Goal: Check status: Check status

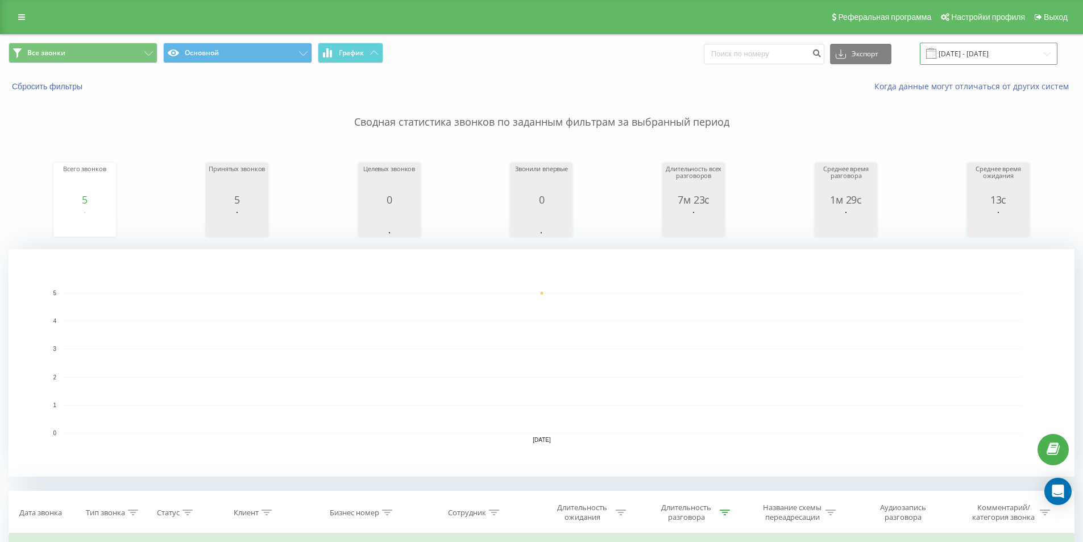
click at [996, 49] on input "[DATE] - [DATE]" at bounding box center [988, 54] width 138 height 22
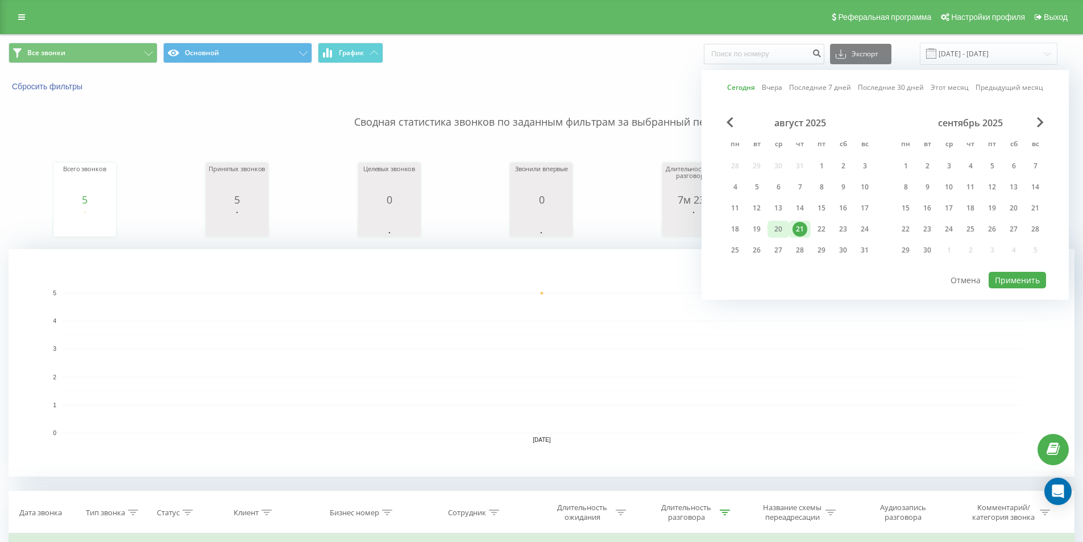
click at [785, 230] on div "20" at bounding box center [778, 228] width 22 height 17
click at [1014, 281] on button "Применить" at bounding box center [1016, 280] width 57 height 16
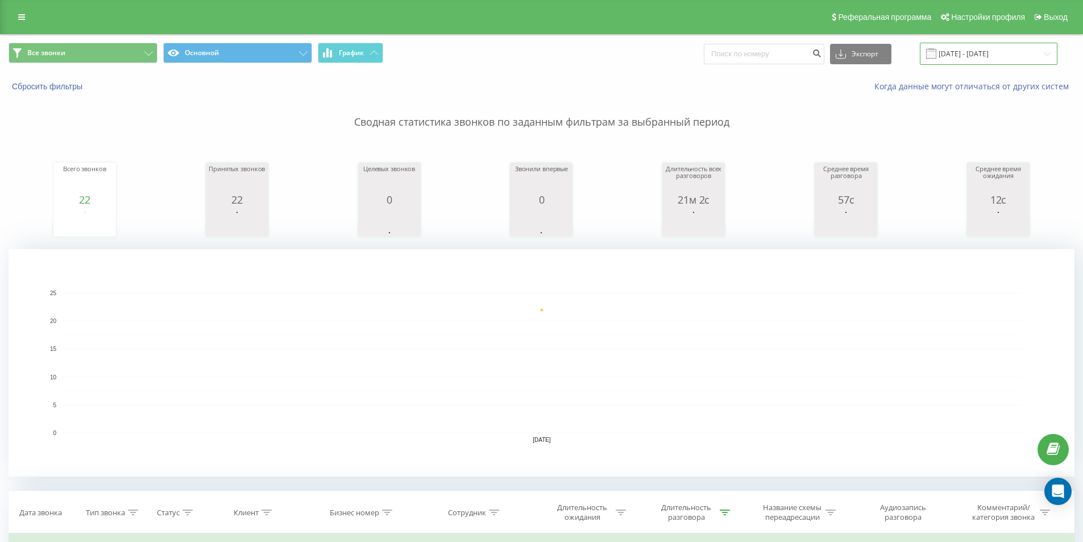
click at [1025, 57] on input "[DATE] - [DATE]" at bounding box center [988, 54] width 138 height 22
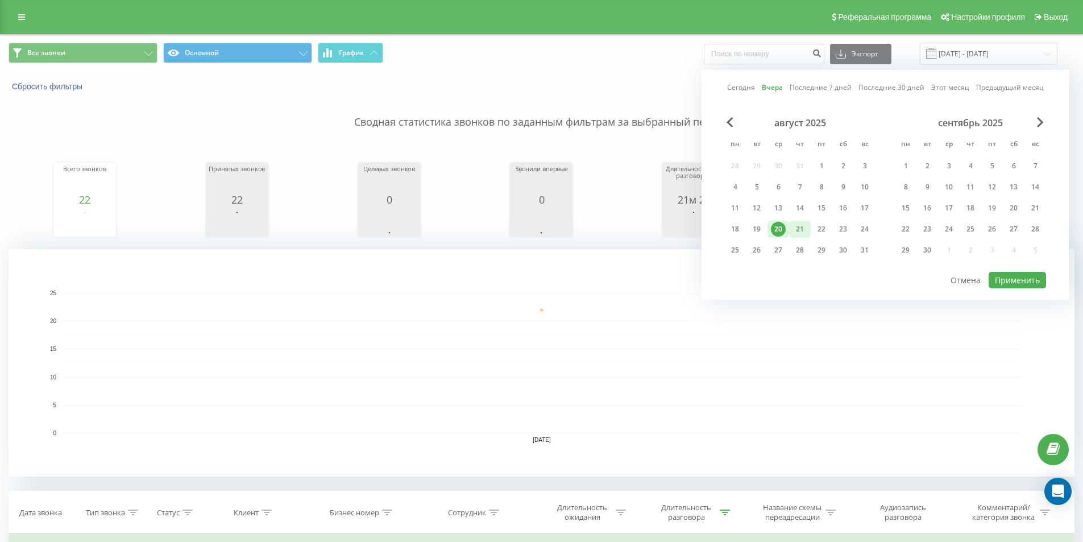
click at [796, 228] on div "21" at bounding box center [799, 229] width 15 height 15
click at [1014, 278] on button "Применить" at bounding box center [1016, 280] width 57 height 16
type input "[DATE] - [DATE]"
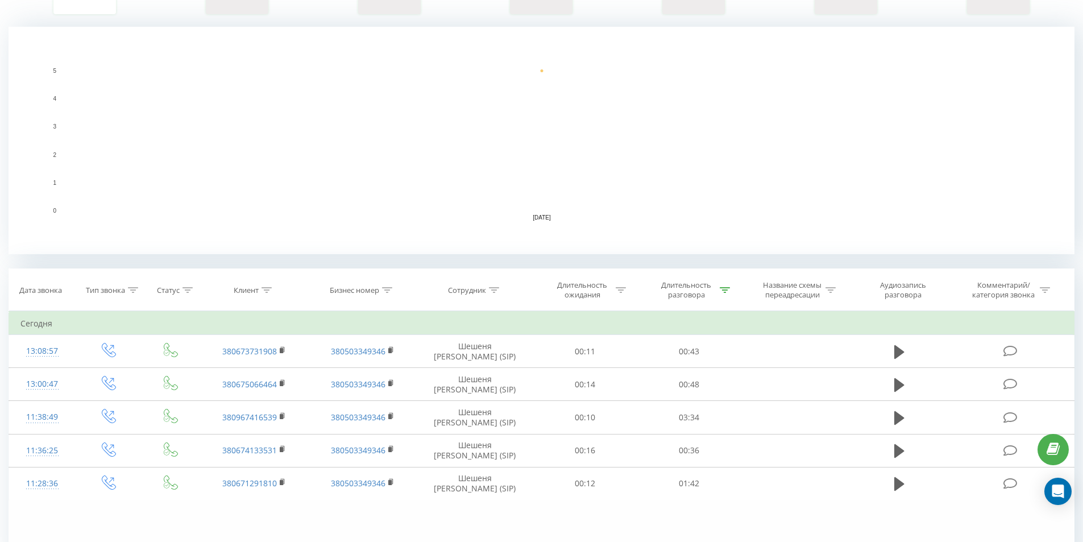
scroll to position [227, 0]
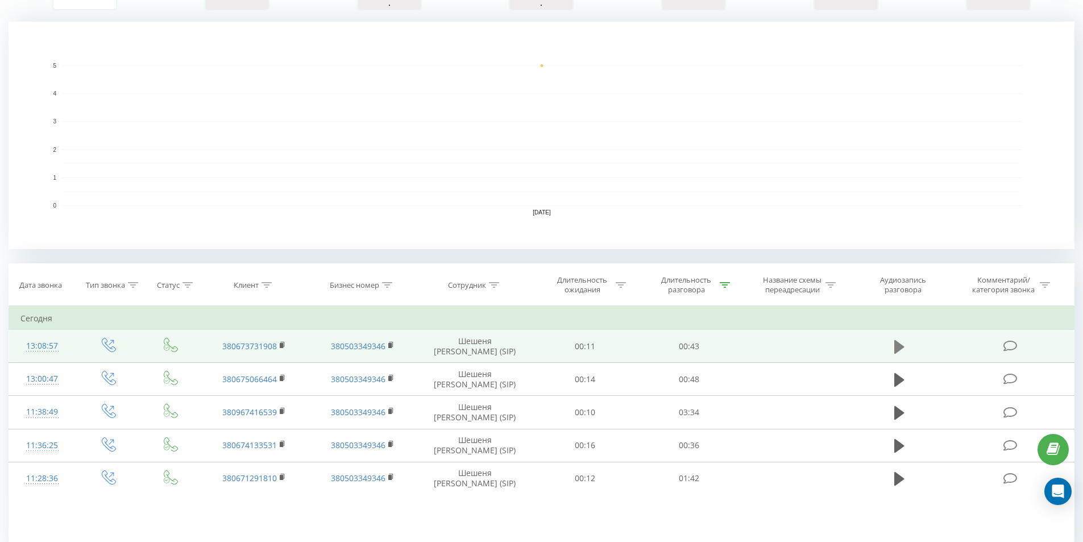
click at [896, 346] on icon at bounding box center [899, 346] width 10 height 14
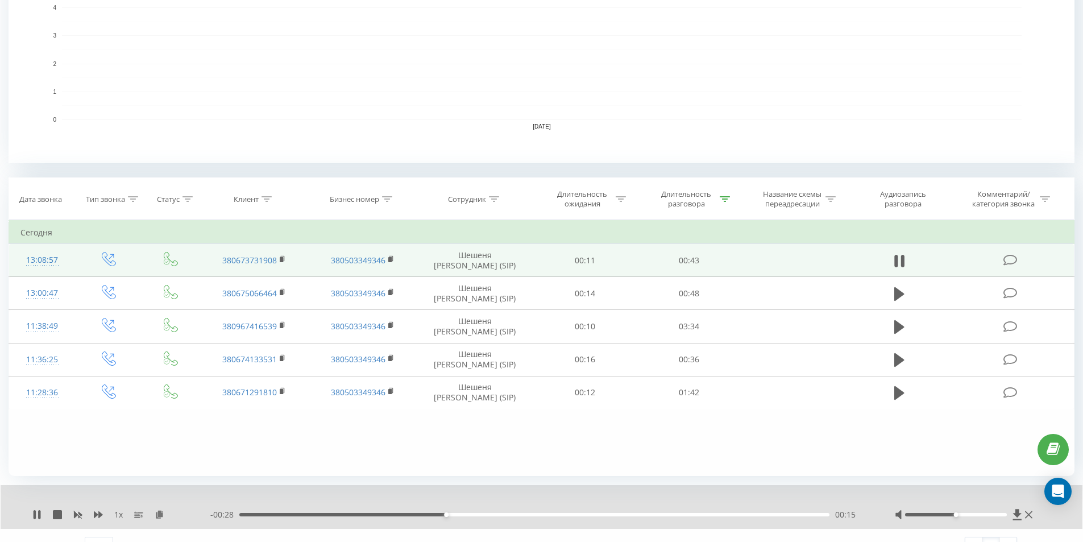
scroll to position [334, 0]
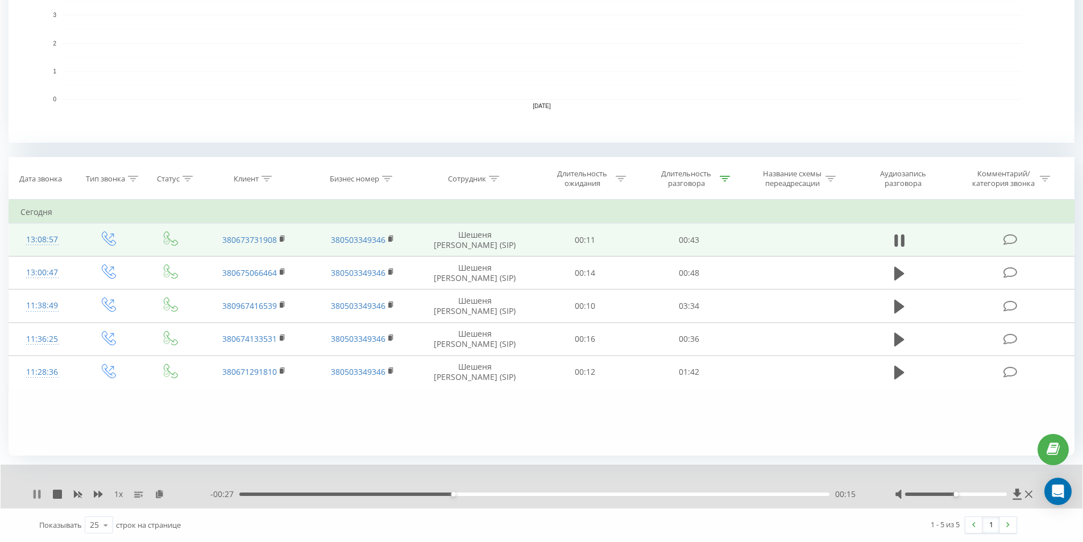
click at [41, 492] on icon at bounding box center [36, 493] width 9 height 9
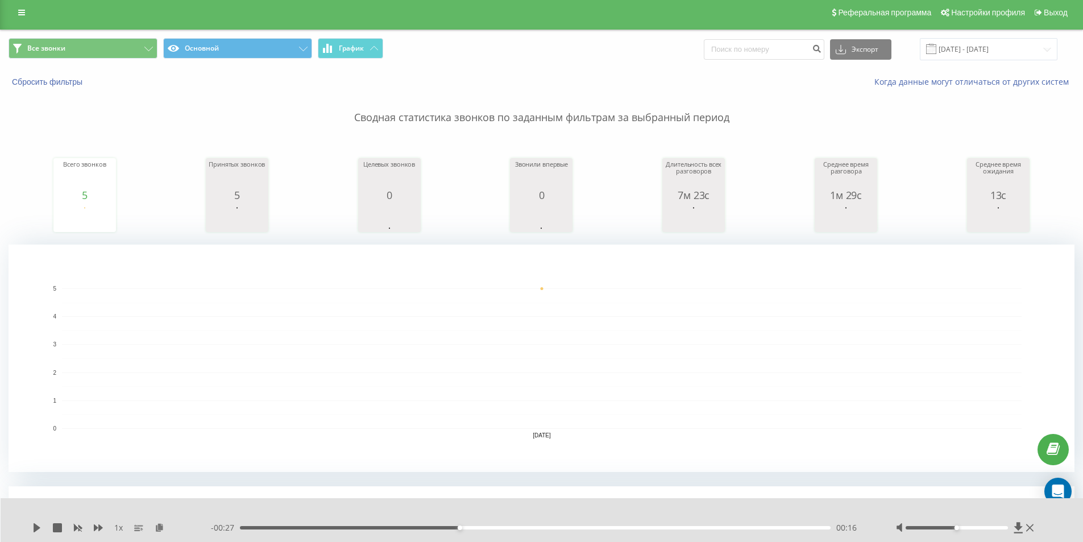
scroll to position [0, 0]
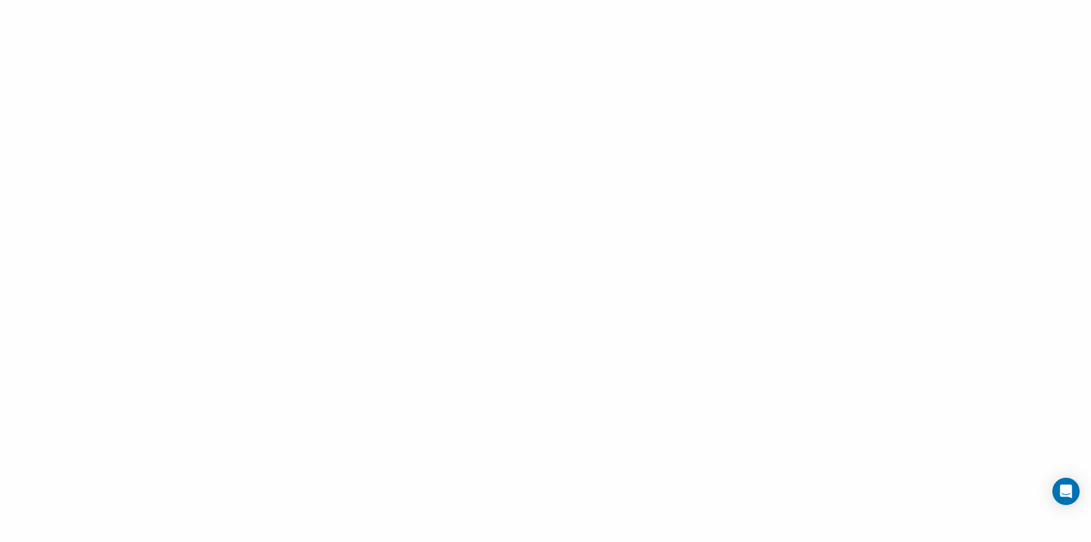
click at [648, 409] on div at bounding box center [545, 271] width 1091 height 542
